Goal: Transaction & Acquisition: Purchase product/service

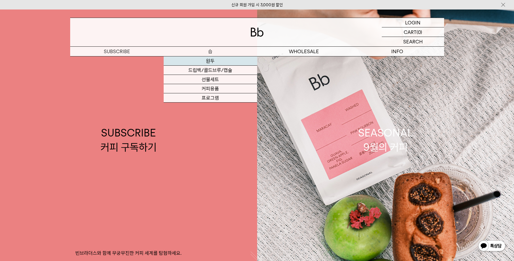
click at [213, 59] on link "원두" at bounding box center [211, 60] width 94 height 9
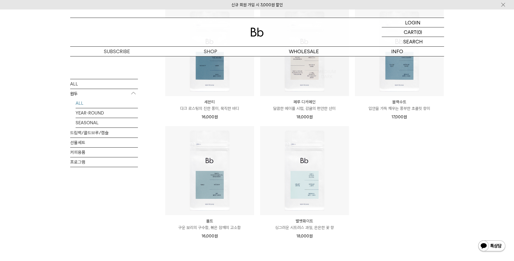
scroll to position [515, 0]
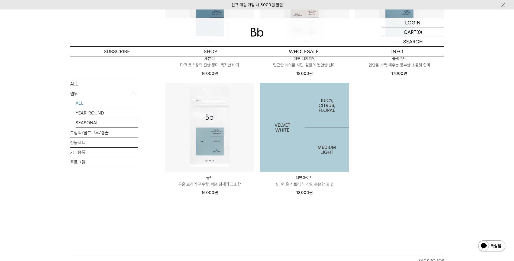
click at [304, 139] on img at bounding box center [304, 127] width 89 height 89
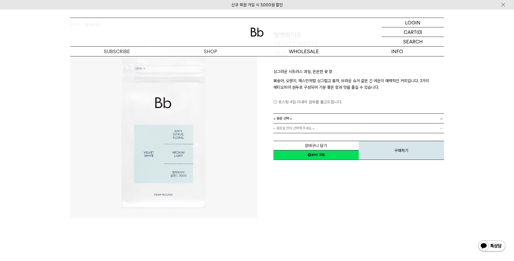
scroll to position [27, 0]
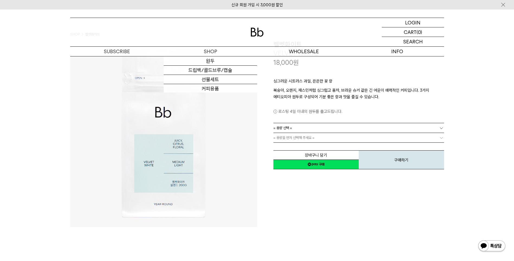
click at [169, 24] on div at bounding box center [257, 32] width 374 height 28
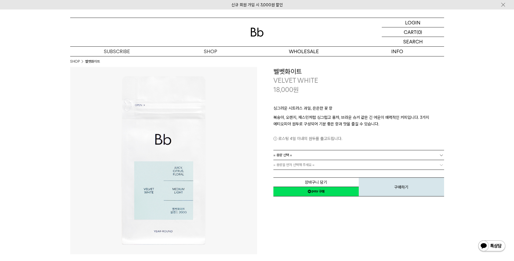
click at [267, 232] on div "**********" at bounding box center [350, 160] width 187 height 187
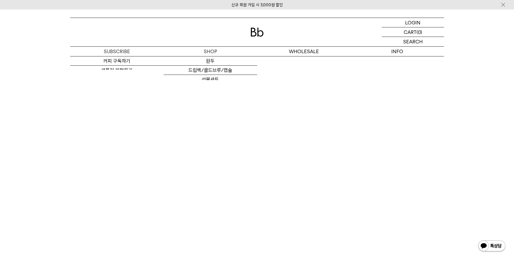
scroll to position [1057, 0]
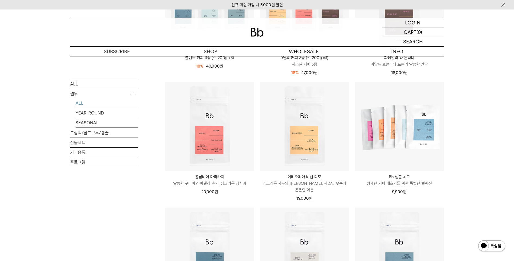
scroll to position [271, 0]
click at [292, 184] on p "싱그러운 자두와 [PERSON_NAME], 재스민 우롱의 은은한 여운" at bounding box center [304, 186] width 89 height 13
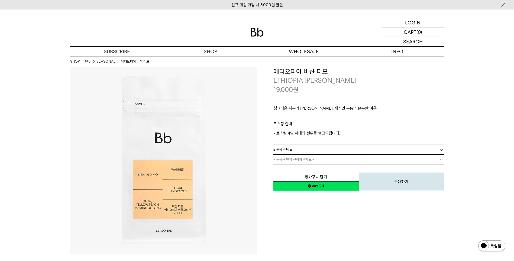
click at [337, 105] on p "싱그러운 자두와 [PERSON_NAME], 재스민 우롱의 은은한 여운" at bounding box center [358, 109] width 171 height 9
click at [400, 225] on div "**********" at bounding box center [350, 160] width 187 height 187
drag, startPoint x: 297, startPoint y: 110, endPoint x: 305, endPoint y: 110, distance: 8.2
click at [305, 110] on p "싱그러운 자두와 [PERSON_NAME], 재스민 우롱의 은은한 여운" at bounding box center [358, 109] width 171 height 9
drag, startPoint x: 305, startPoint y: 110, endPoint x: 330, endPoint y: 121, distance: 27.5
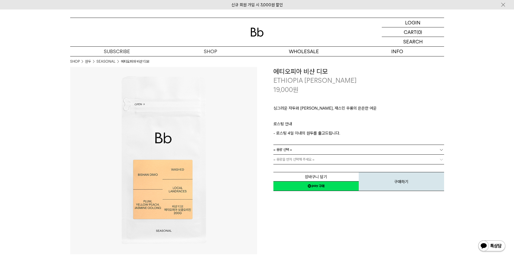
click at [330, 121] on p "로스팅 안내" at bounding box center [358, 125] width 171 height 9
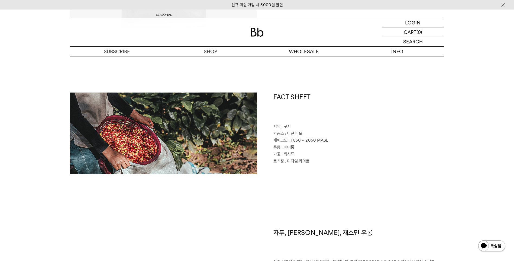
scroll to position [271, 0]
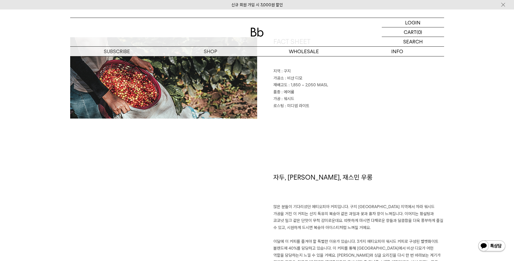
click at [307, 110] on div "FACT SHEET 지역 : 구지 가공소 : 비샨 디모 재배고도 : 1,850 ~ 2,050 MASL 품종 : 에어룸 가공 : 워시드 로스팅 …" at bounding box center [350, 77] width 187 height 81
click at [376, 138] on div "FACT SHEET 지역 : 구지 가공소 : 비샨 디모 재배고도 : 1,850 ~ 2,050 MASL 품종 : 에어룸 가공 : 워시드 로스팅 …" at bounding box center [257, 105] width 374 height 136
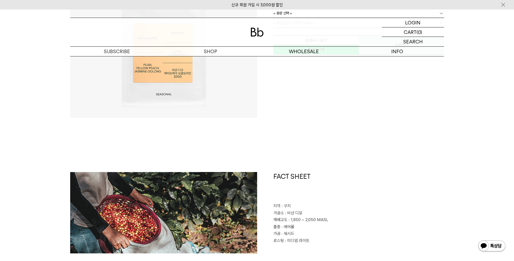
scroll to position [136, 0]
